Goal: Task Accomplishment & Management: Use online tool/utility

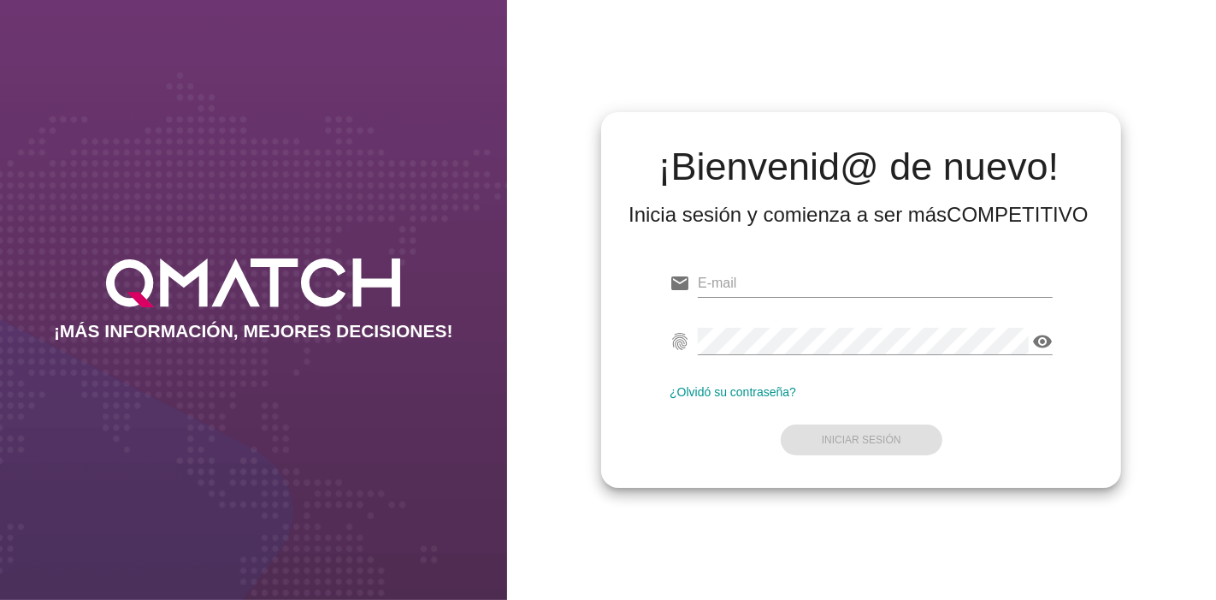
type input "[EMAIL_ADDRESS][PERSON_NAME][DOMAIN_NAME]"
click at [860, 411] on form "email [EMAIL_ADDRESS][PERSON_NAME][DOMAIN_NAME] fingerprint visibility ¿Olvidó …" at bounding box center [861, 360] width 383 height 202
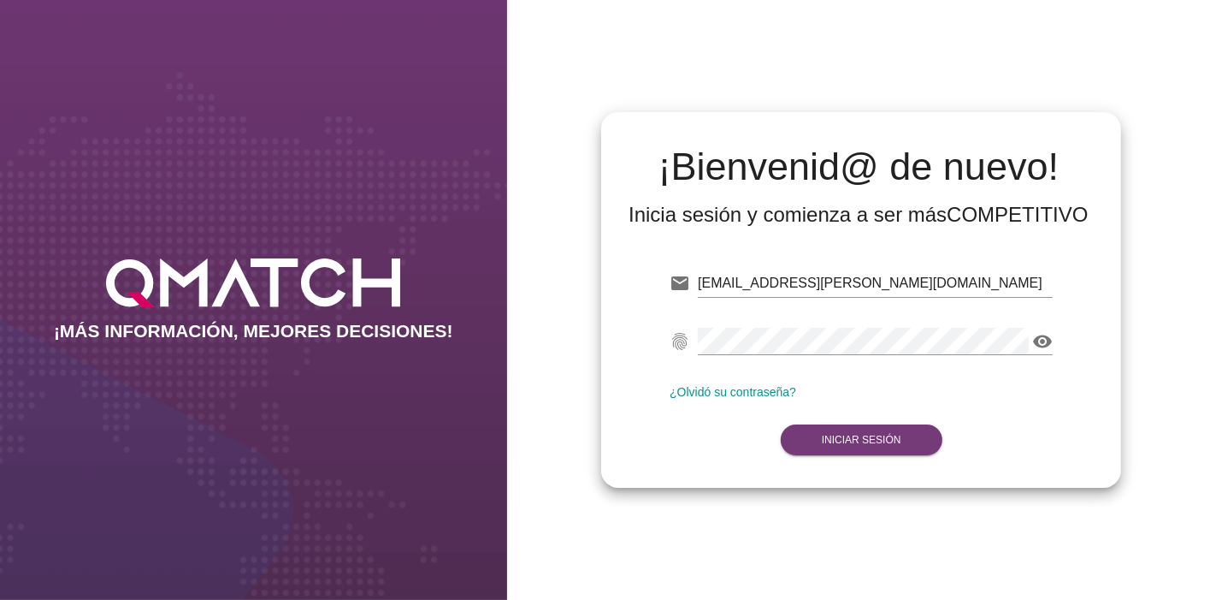
click at [864, 428] on button "Iniciar Sesión" at bounding box center [862, 439] width 162 height 31
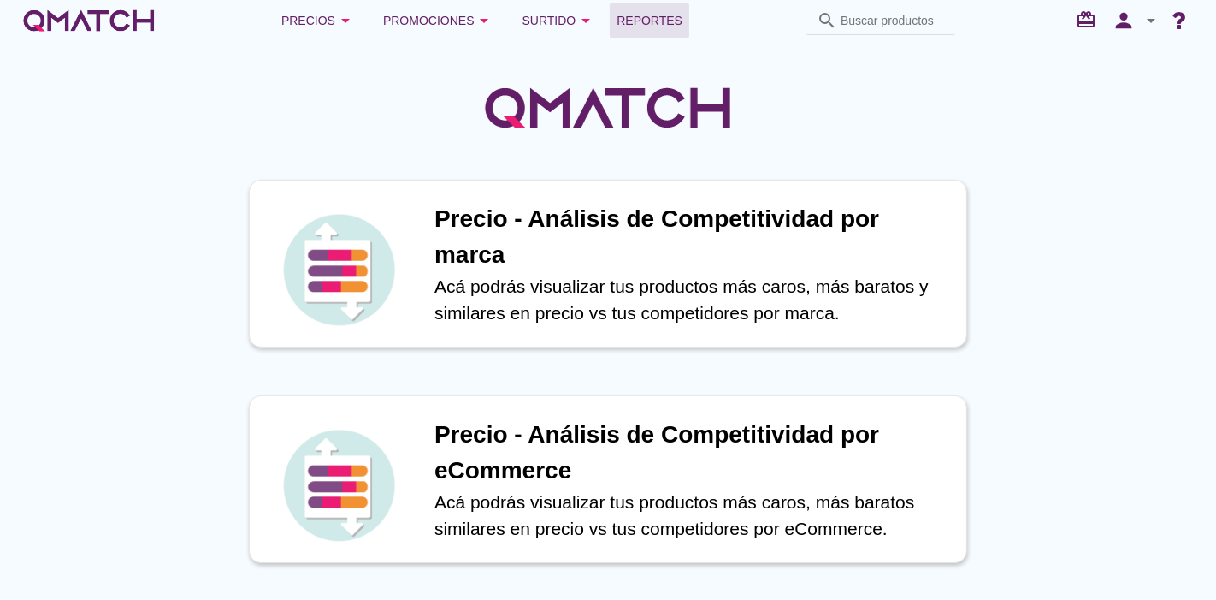
click at [633, 15] on span "Reportes" at bounding box center [650, 20] width 66 height 21
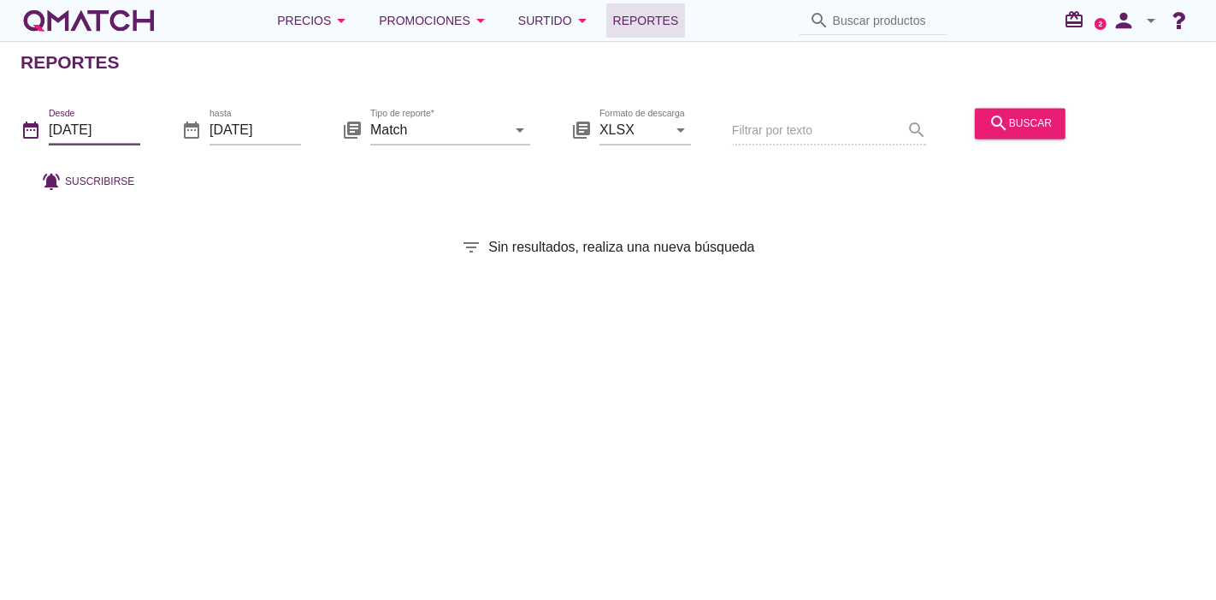
click at [113, 128] on input "[DATE]" at bounding box center [95, 129] width 92 height 27
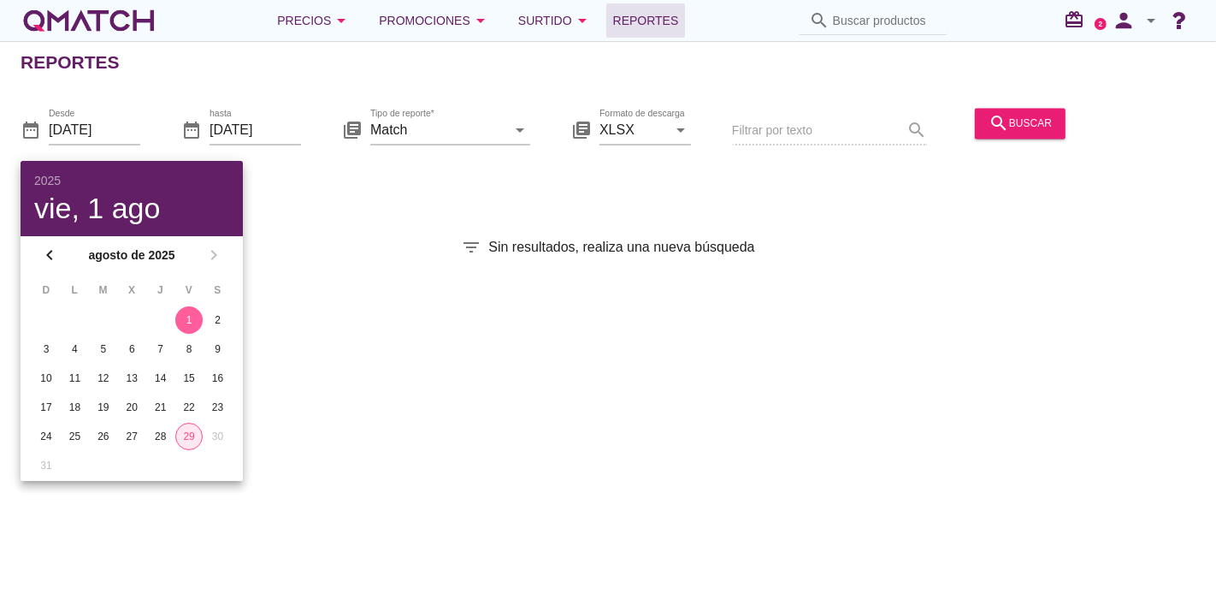
click at [192, 431] on div "29" at bounding box center [189, 435] width 26 height 15
type input "[DATE]"
click at [875, 278] on div "Reportes date_range Desde [DATE] date_range hasta [DATE] library_books Tipo de …" at bounding box center [608, 320] width 1216 height 558
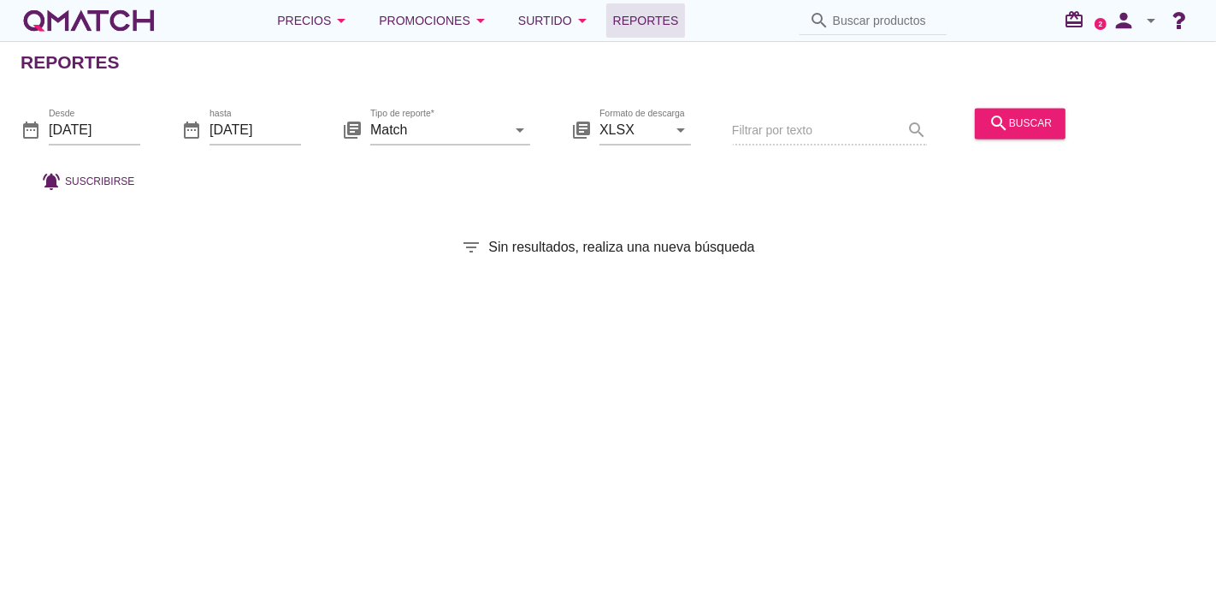
click at [991, 106] on div "search buscar" at bounding box center [1020, 132] width 104 height 58
click at [992, 108] on button "search buscar" at bounding box center [1020, 123] width 91 height 31
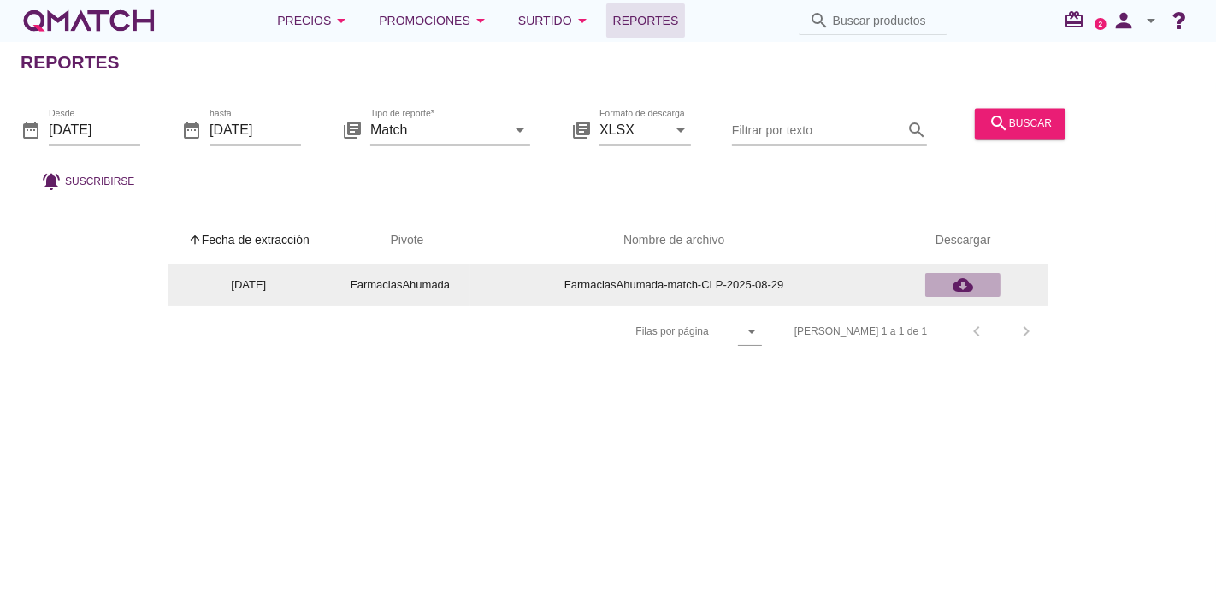
click at [947, 287] on div "cloud_download" at bounding box center [963, 285] width 62 height 21
